Goal: Task Accomplishment & Management: Use online tool/utility

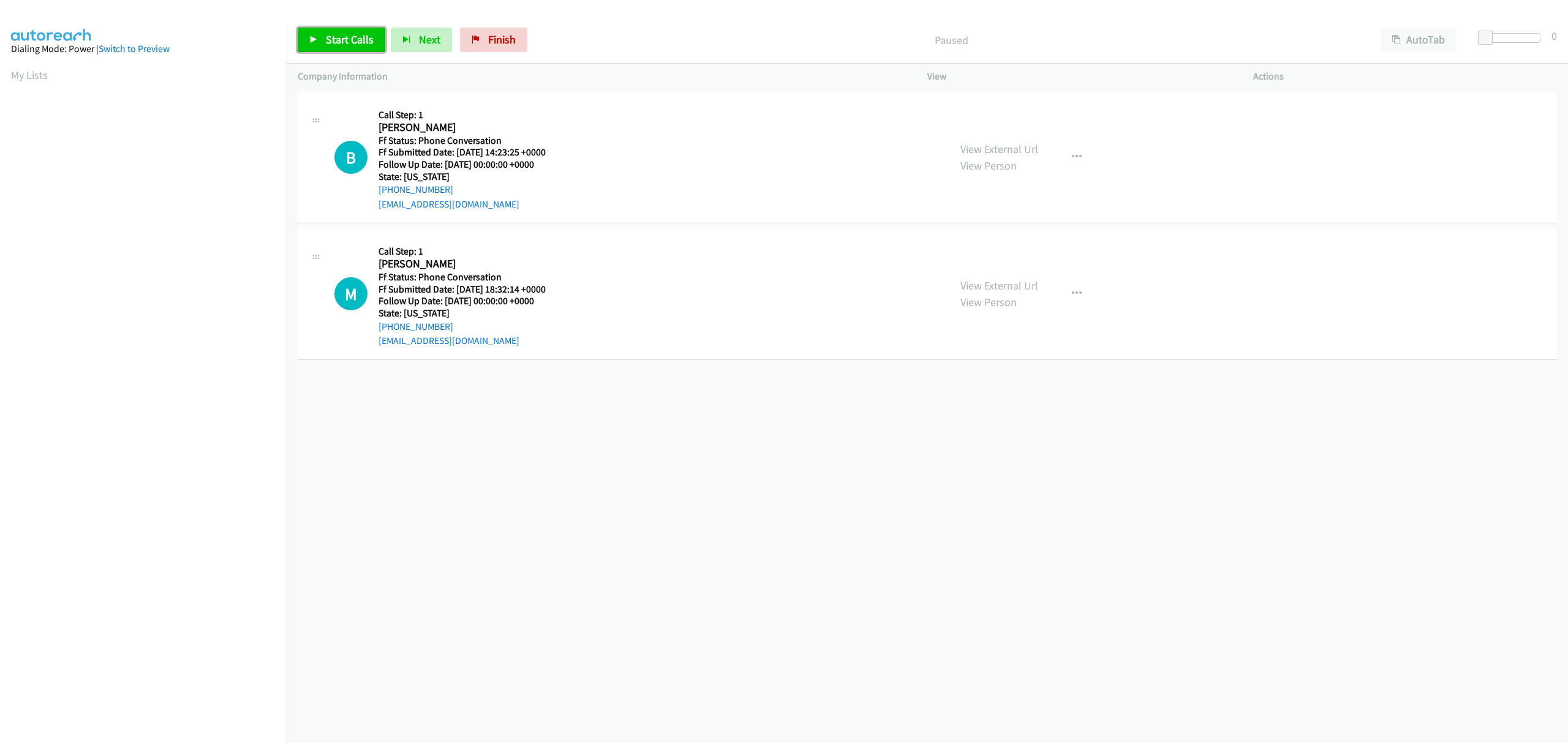
click at [350, 32] on span "Start Calls" at bounding box center [350, 39] width 48 height 14
click at [1072, 157] on icon "button" at bounding box center [1076, 157] width 10 height 10
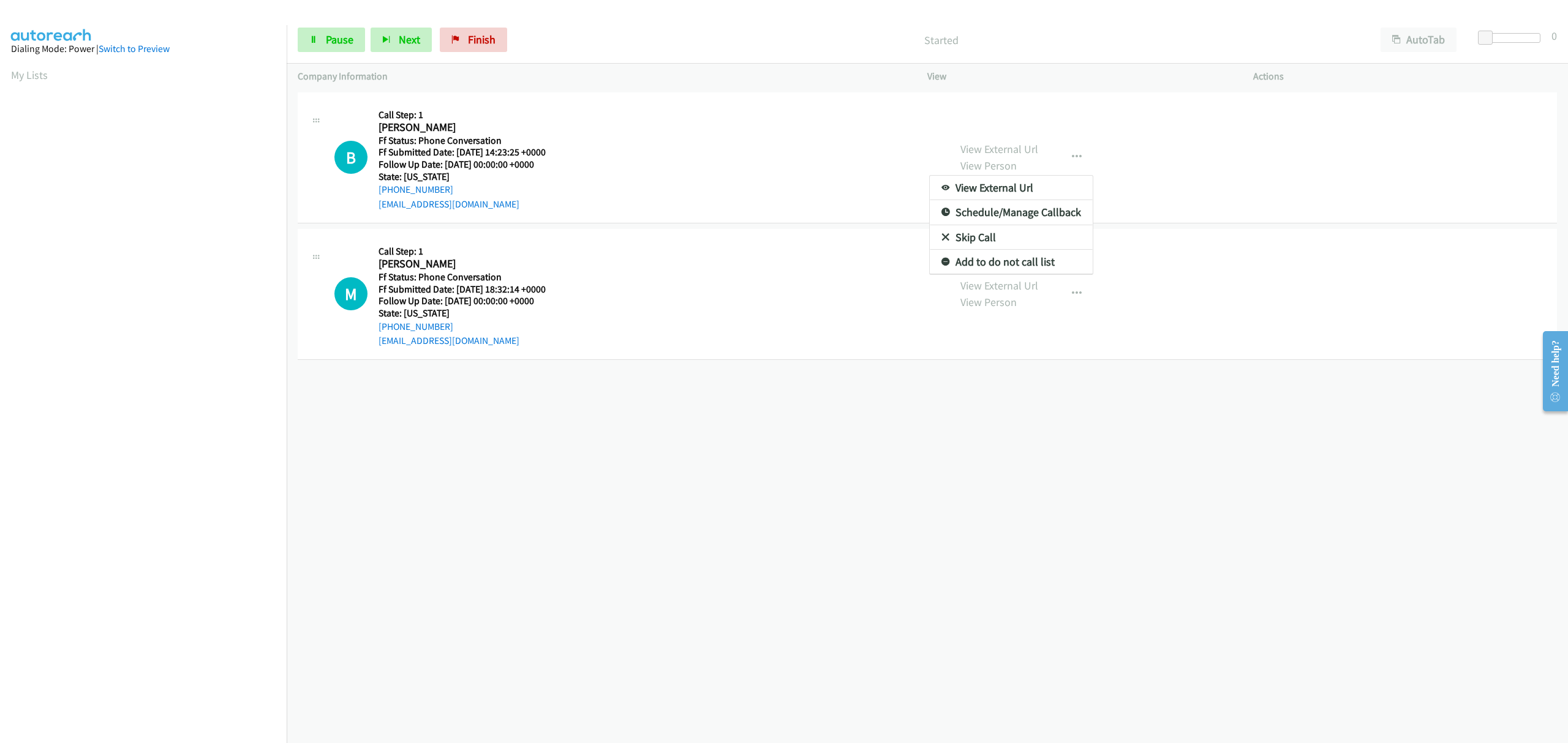
click at [958, 245] on link "Skip Call" at bounding box center [1011, 237] width 163 height 25
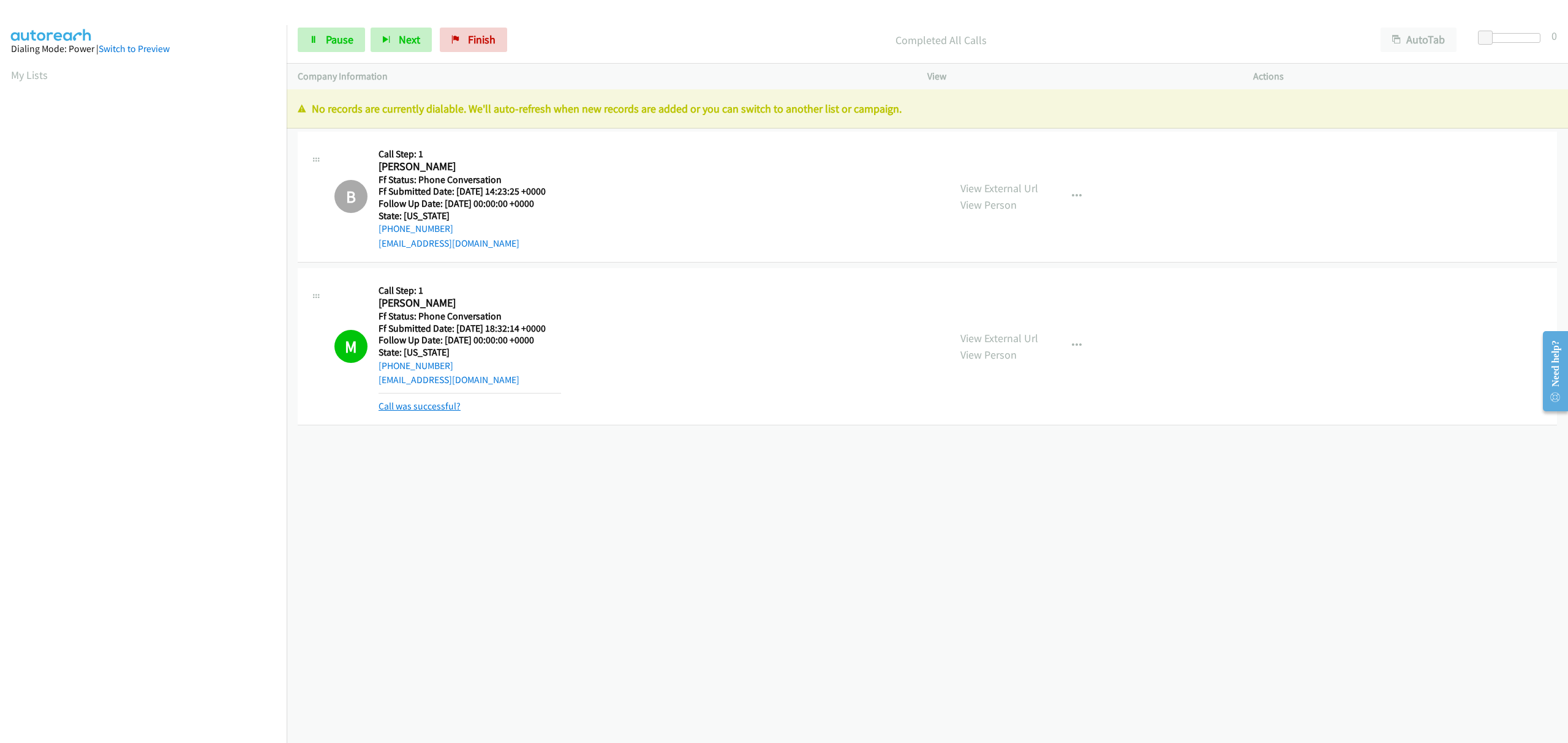
click at [446, 407] on link "Call was successful?" at bounding box center [419, 407] width 82 height 12
click at [484, 40] on span "Finish" at bounding box center [482, 39] width 28 height 14
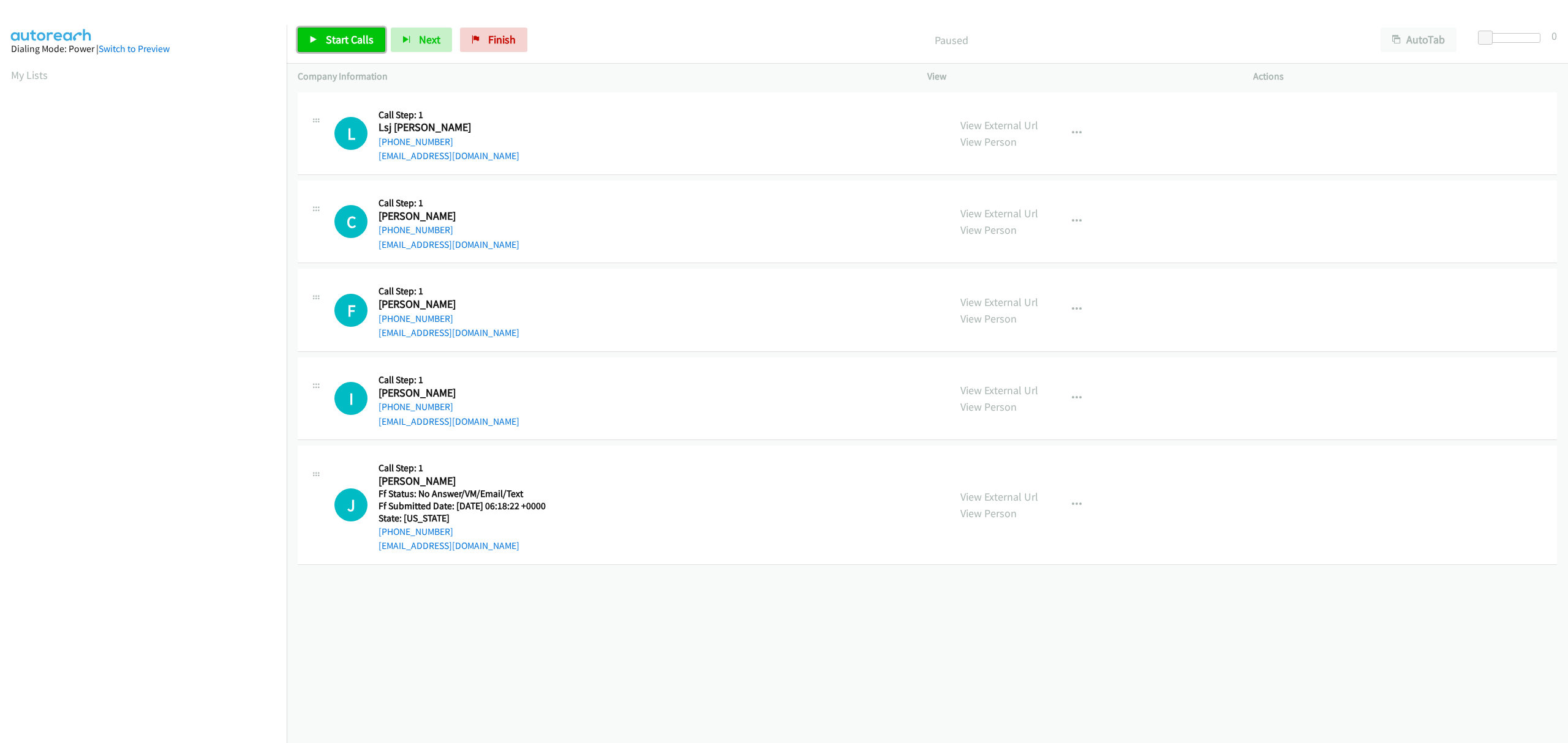
click at [357, 46] on span "Start Calls" at bounding box center [350, 39] width 48 height 14
click at [314, 46] on link "Pause" at bounding box center [331, 40] width 67 height 25
click at [316, 42] on icon at bounding box center [313, 40] width 8 height 8
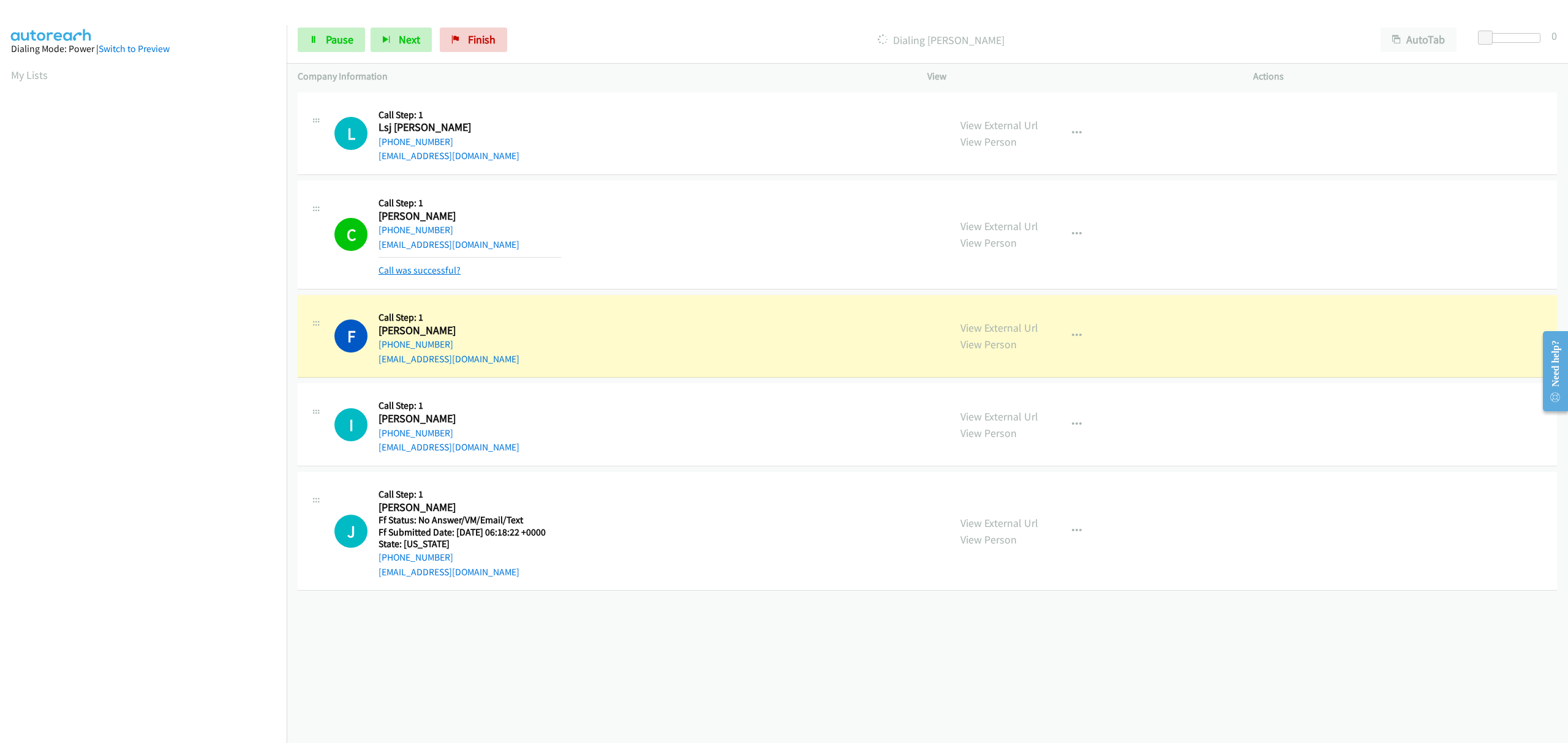
click at [405, 271] on link "Call was successful?" at bounding box center [419, 271] width 82 height 12
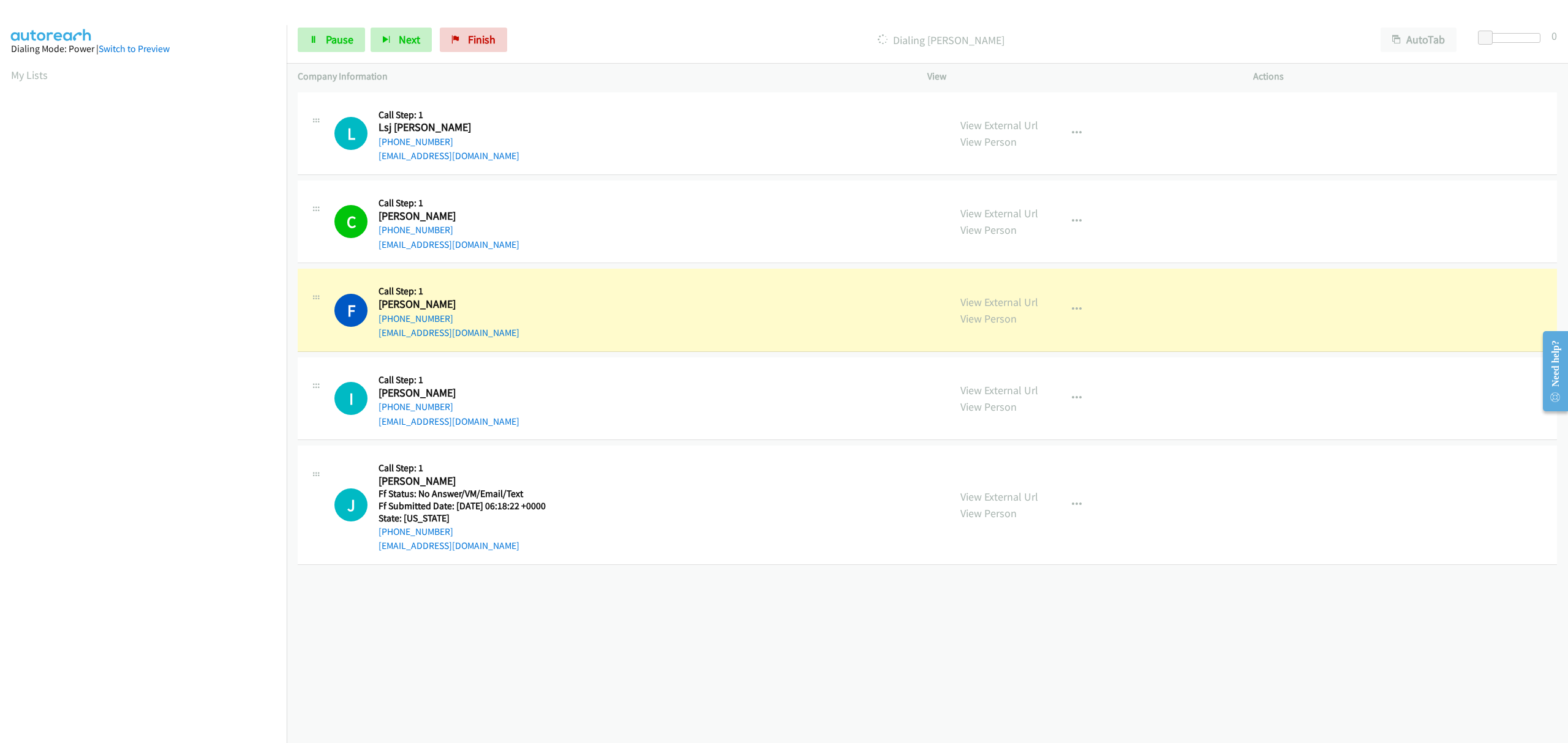
scroll to position [0, 2]
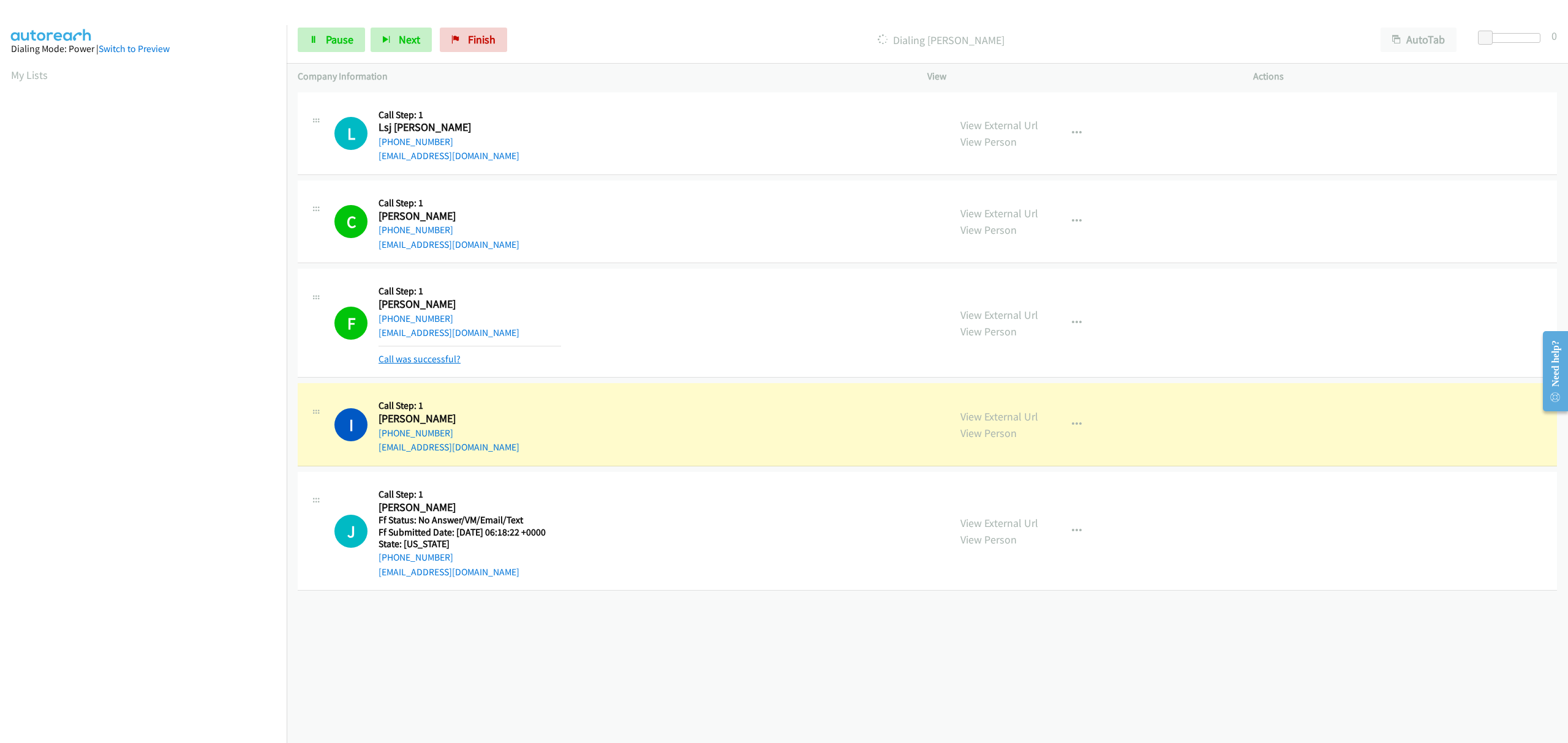
click at [446, 357] on link "Call was successful?" at bounding box center [419, 360] width 82 height 12
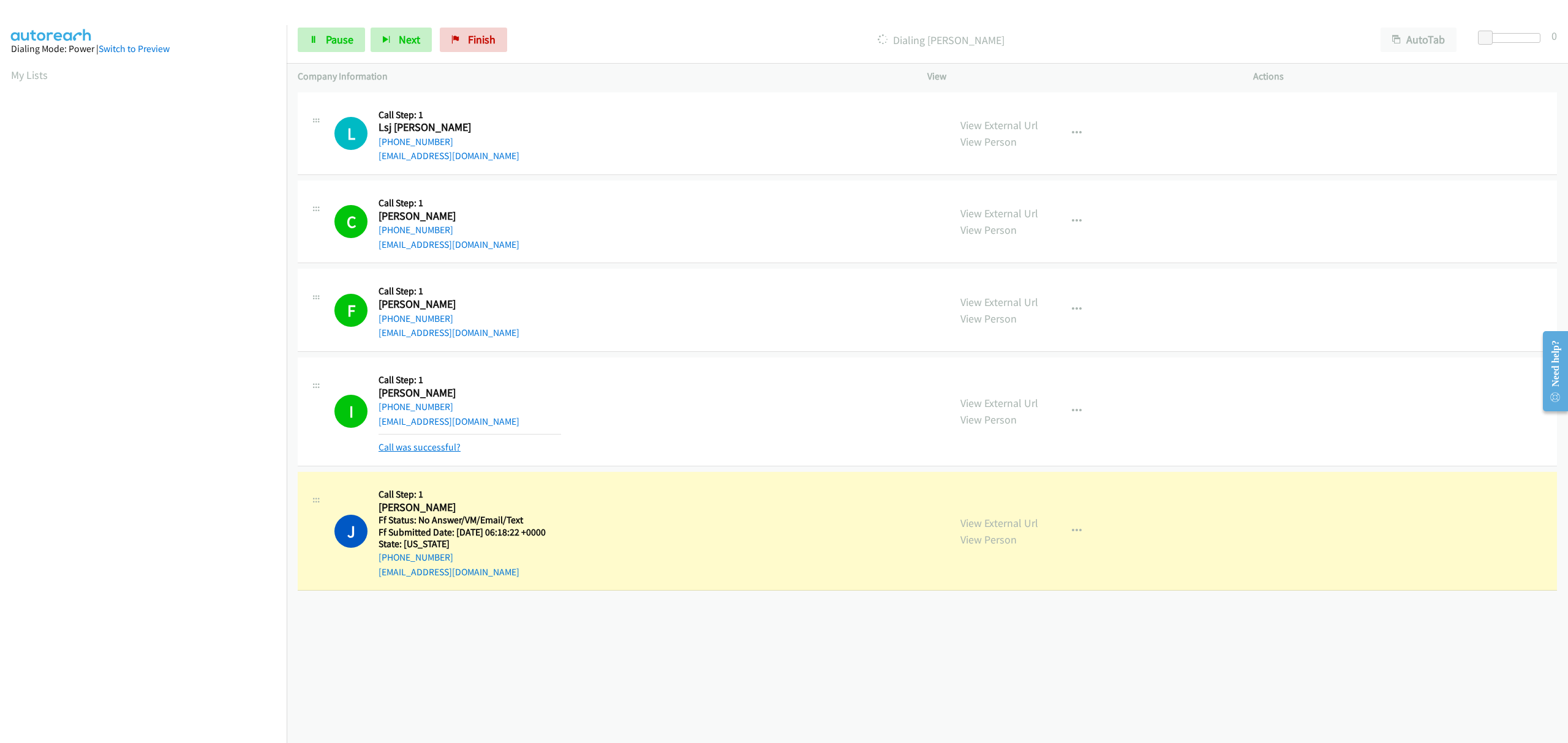
click at [414, 446] on link "Call was successful?" at bounding box center [419, 448] width 82 height 12
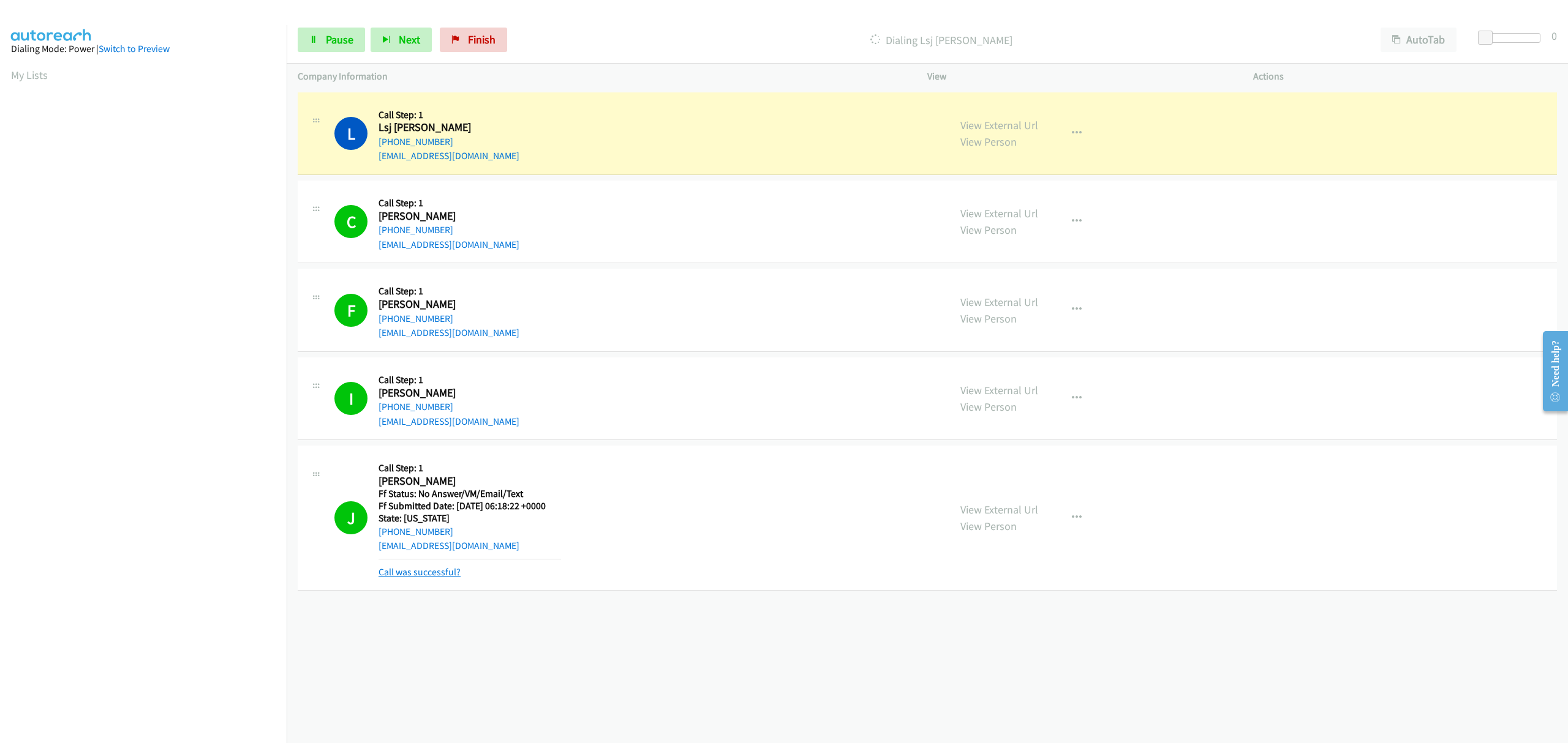
click at [422, 576] on link "Call was successful?" at bounding box center [419, 573] width 82 height 12
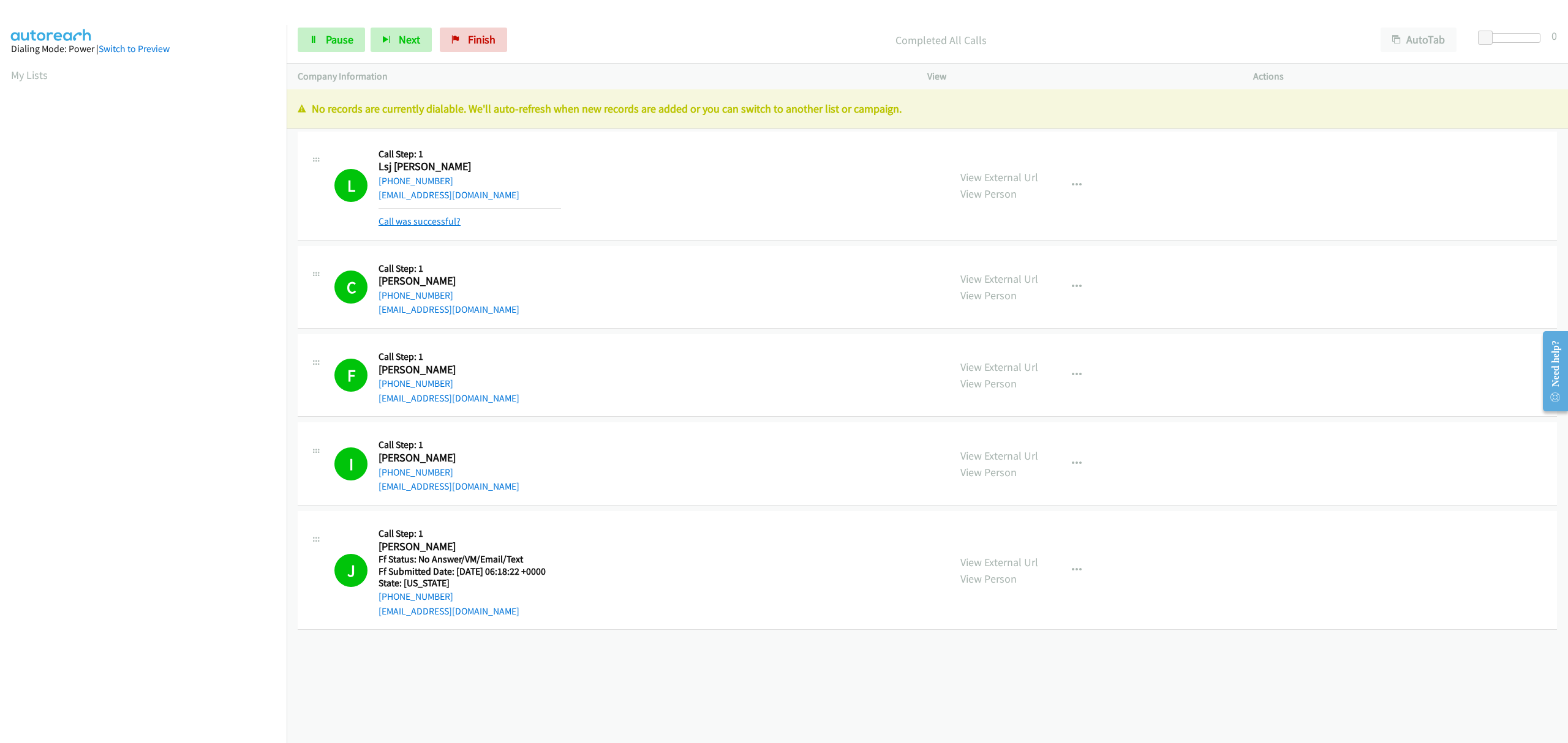
click at [432, 225] on link "Call was successful?" at bounding box center [419, 221] width 82 height 12
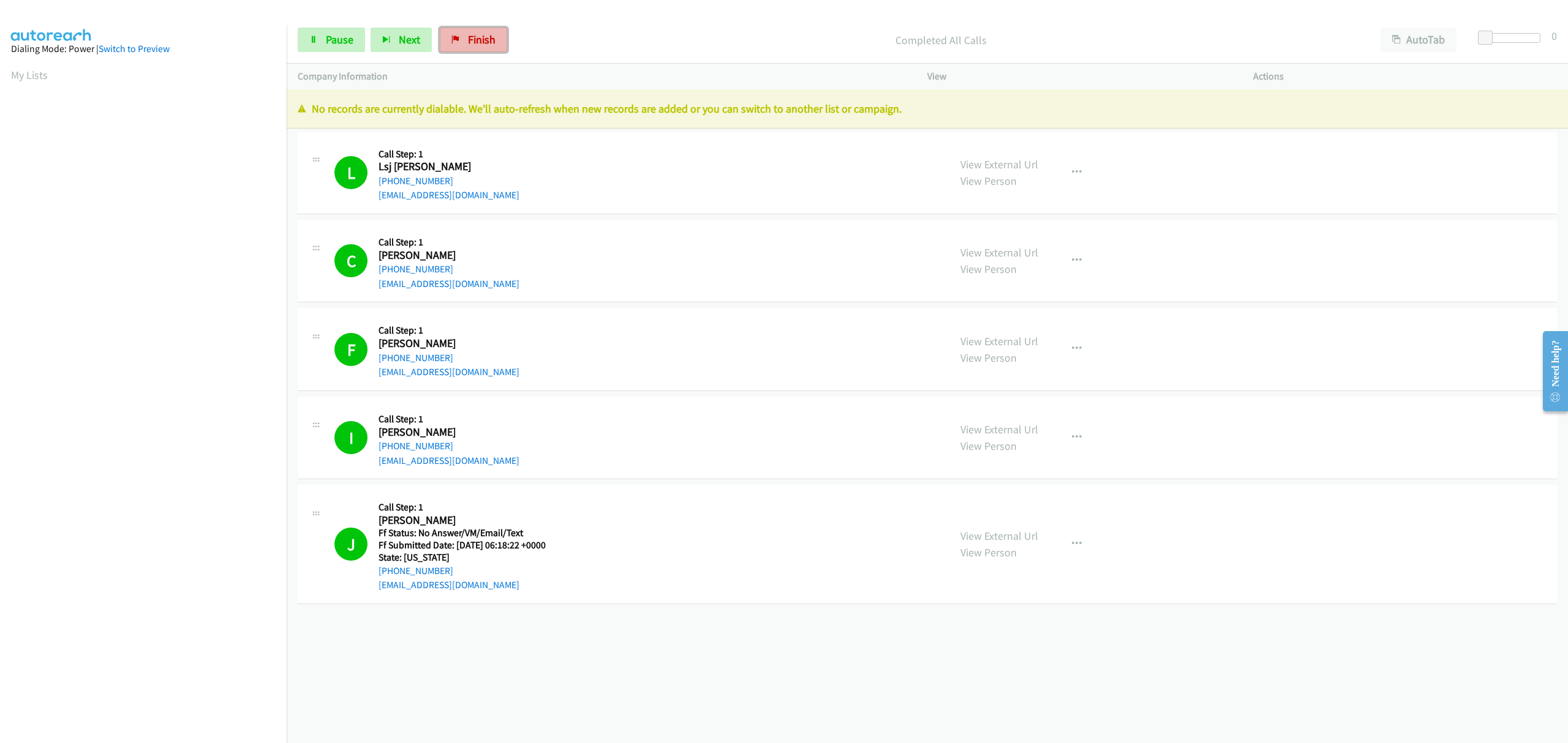
click at [482, 40] on span "Finish" at bounding box center [482, 39] width 28 height 14
